Goal: Find contact information: Find contact information

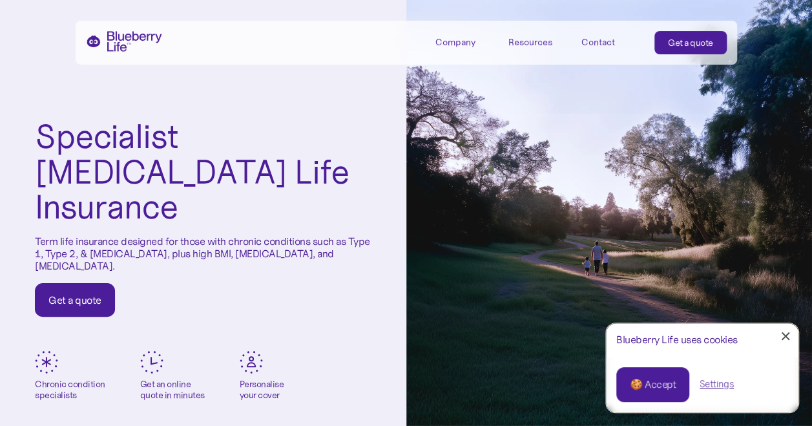
click at [595, 42] on div "Contact" at bounding box center [598, 42] width 34 height 11
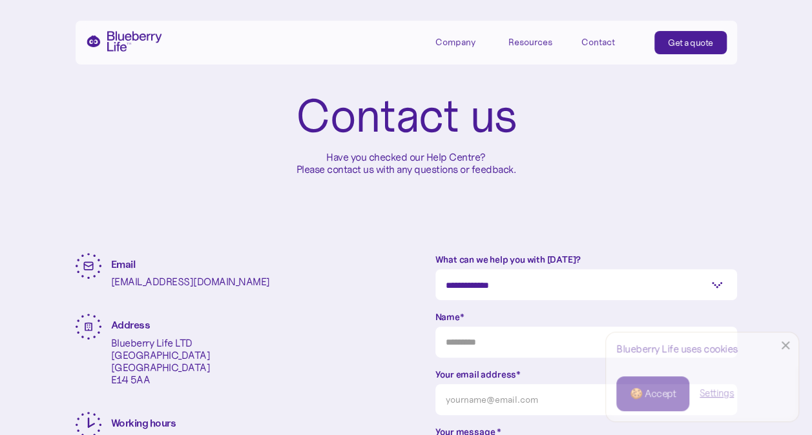
scroll to position [134, 0]
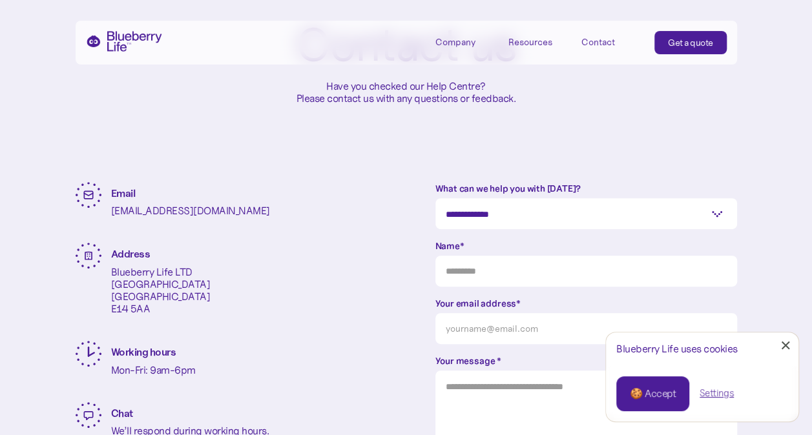
drag, startPoint x: 369, startPoint y: -5, endPoint x: 399, endPoint y: -48, distance: 52.0
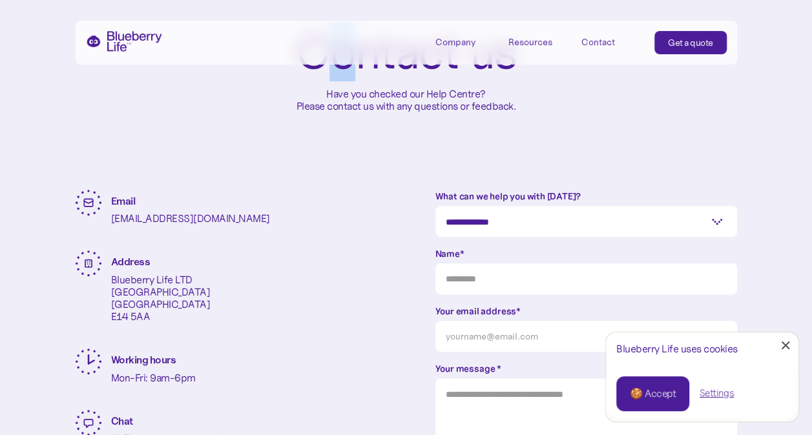
drag, startPoint x: 399, startPoint y: -48, endPoint x: 342, endPoint y: 6, distance: 79.0
click at [342, 6] on div "Contact us Have you checked our Help Centre? Please contact us with any questio…" at bounding box center [406, 70] width 661 height 239
